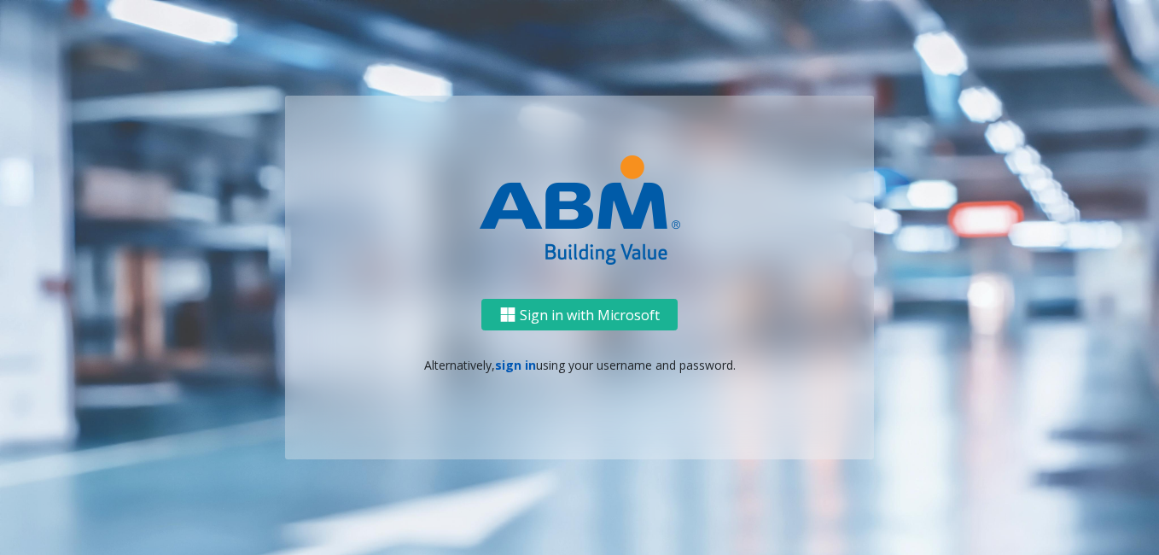
click at [510, 372] on link "sign in" at bounding box center [515, 365] width 41 height 16
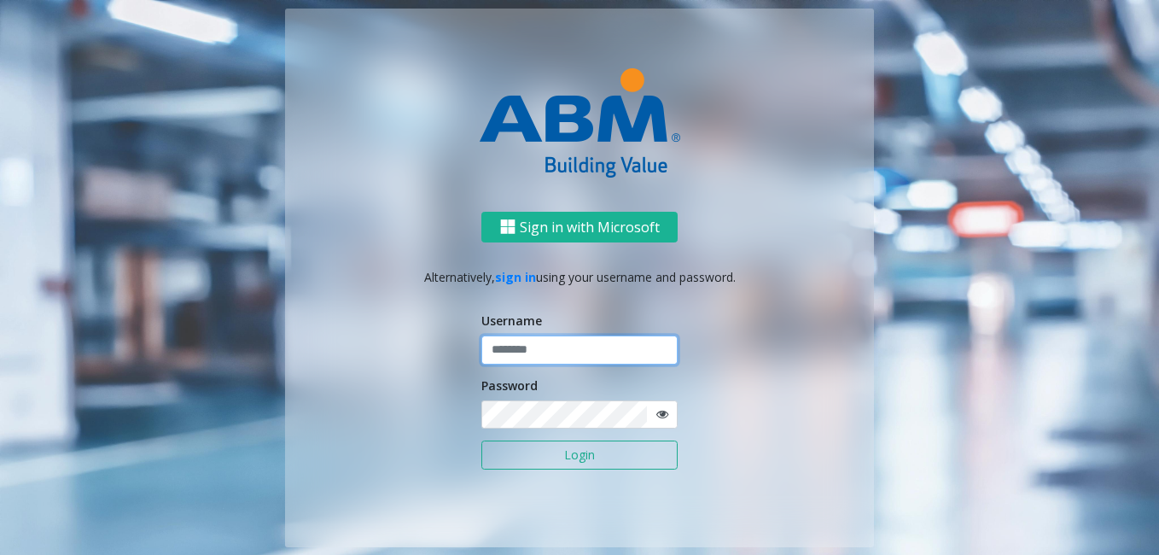
click at [550, 346] on input "text" at bounding box center [579, 349] width 196 height 29
type input "*******"
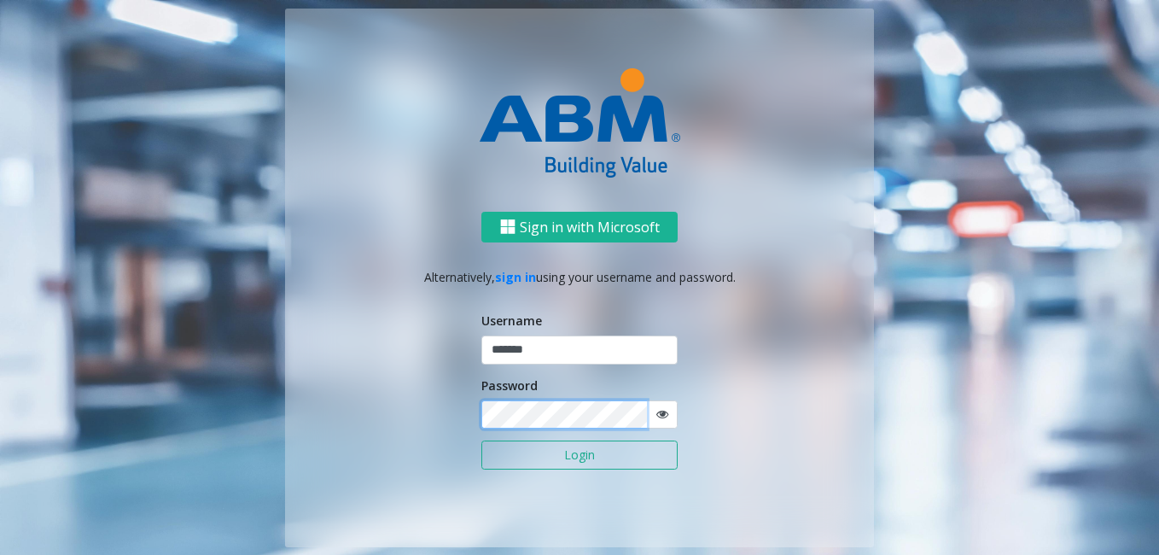
click at [481, 440] on button "Login" at bounding box center [579, 454] width 196 height 29
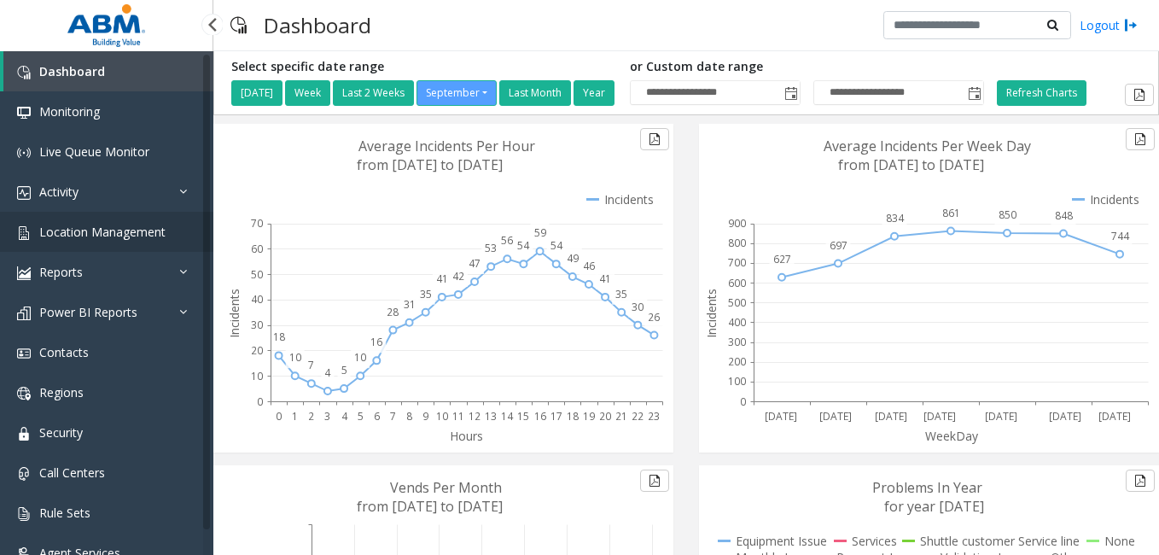
click at [144, 228] on span "Location Management" at bounding box center [102, 232] width 126 height 16
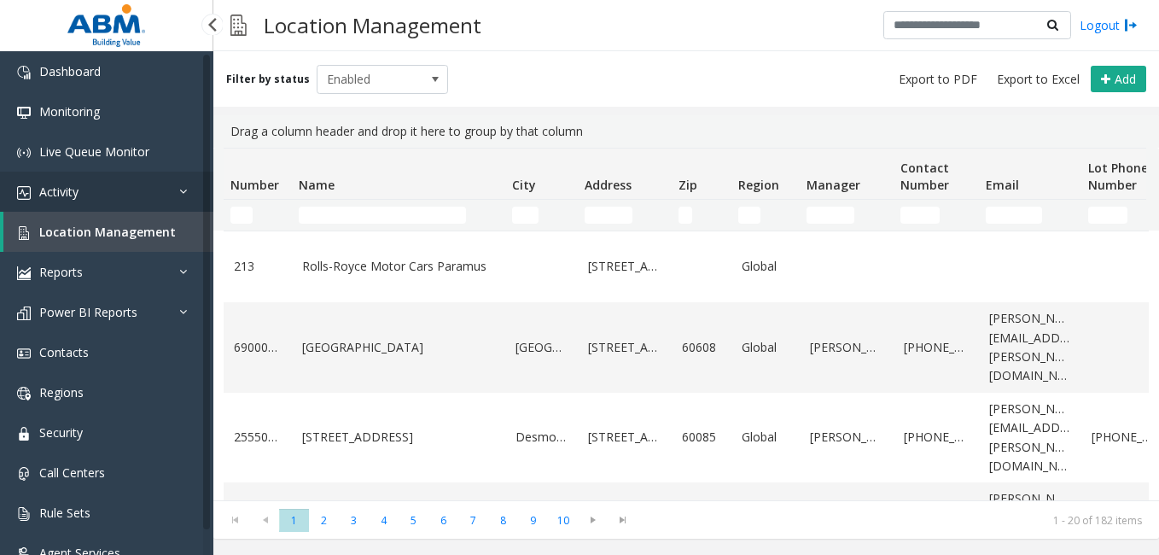
click at [116, 192] on link "Activity" at bounding box center [106, 192] width 213 height 40
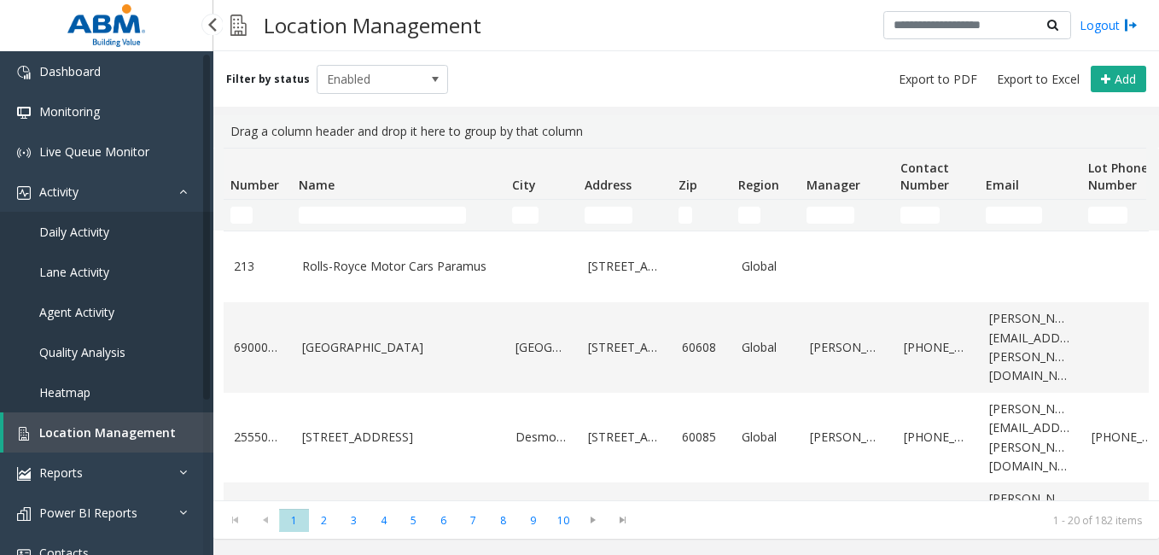
click at [86, 229] on span "Daily Activity" at bounding box center [74, 232] width 70 height 16
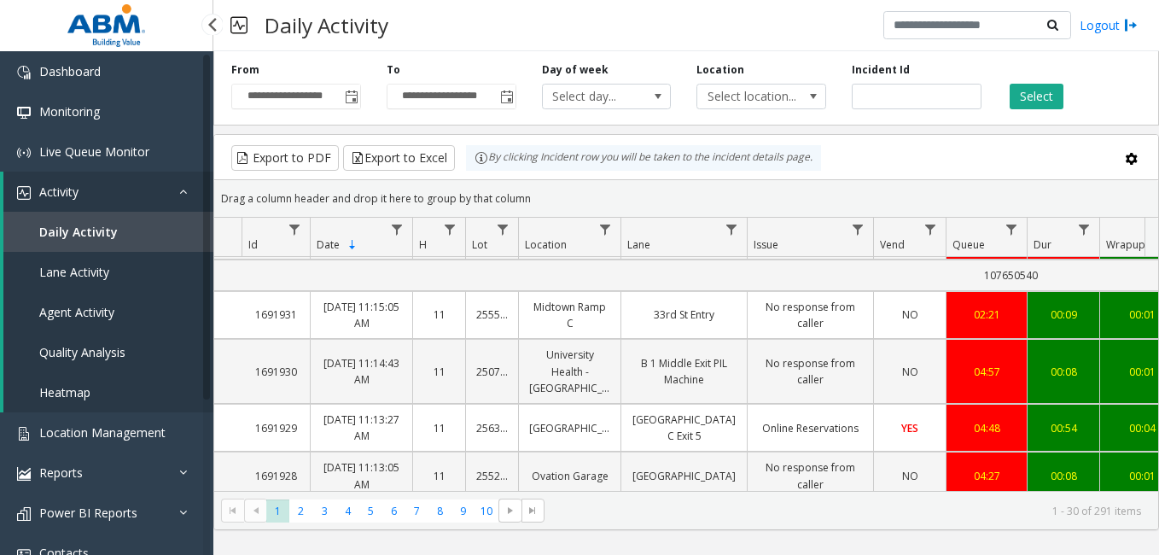
scroll to position [512, 0]
